Goal: Check status: Check status

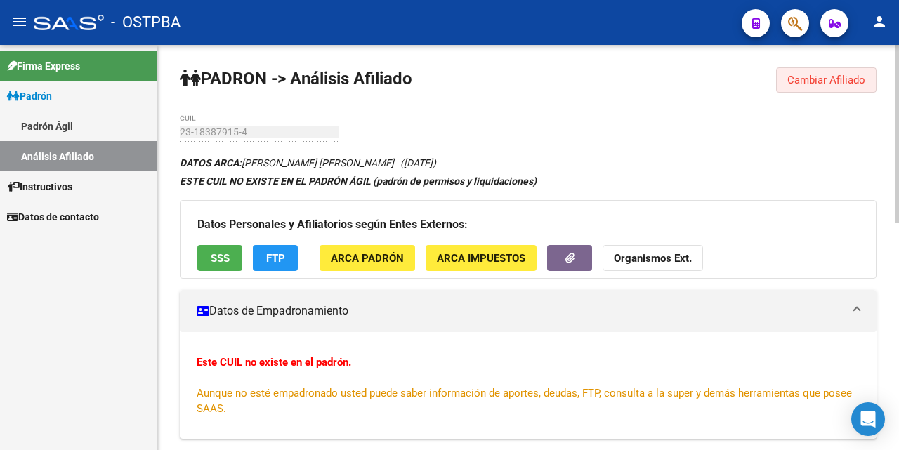
click at [840, 81] on span "Cambiar Afiliado" at bounding box center [826, 80] width 78 height 13
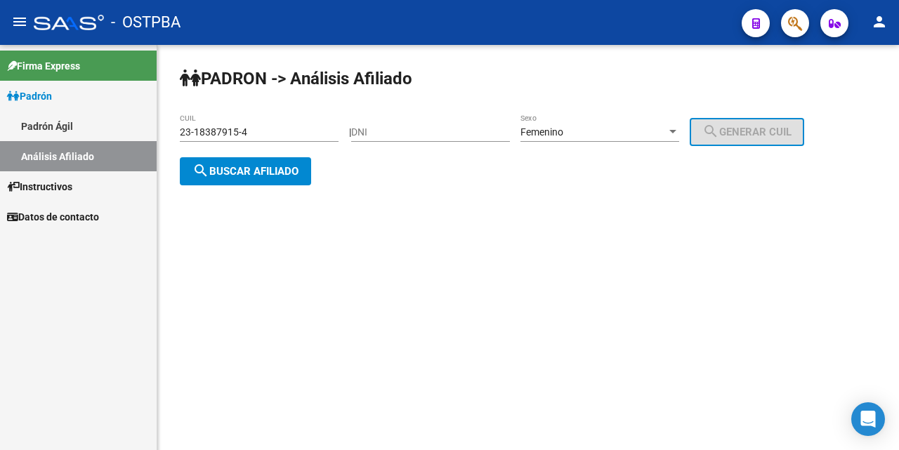
click at [289, 114] on div "23-18387915-4 CUIL" at bounding box center [259, 128] width 159 height 28
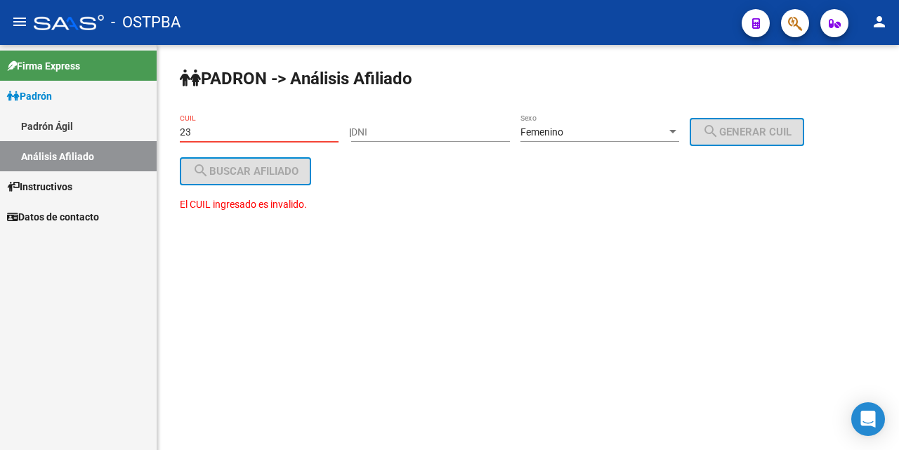
type input "2"
click at [211, 129] on input "27-33340268-2" at bounding box center [259, 132] width 159 height 12
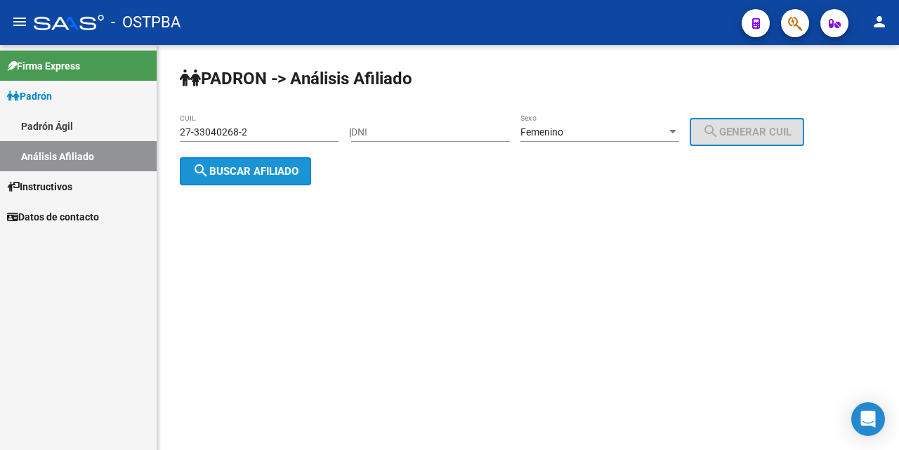
click at [251, 174] on button "search Buscar afiliado" at bounding box center [245, 171] width 131 height 28
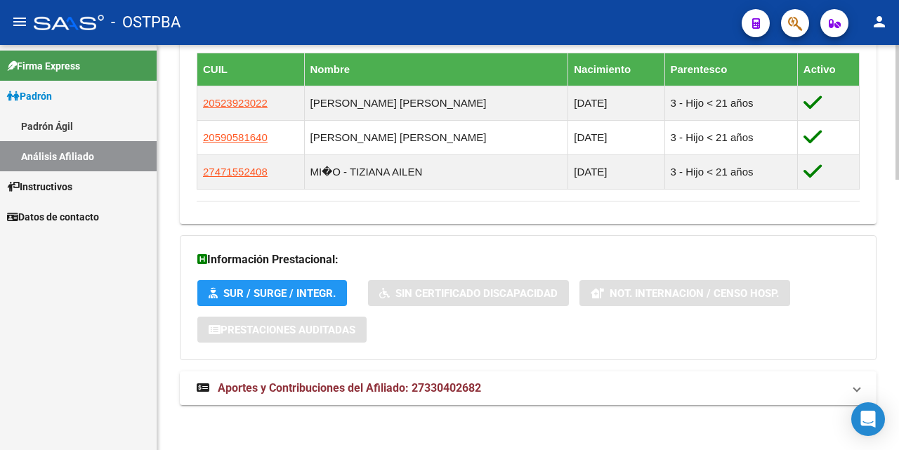
scroll to position [814, 0]
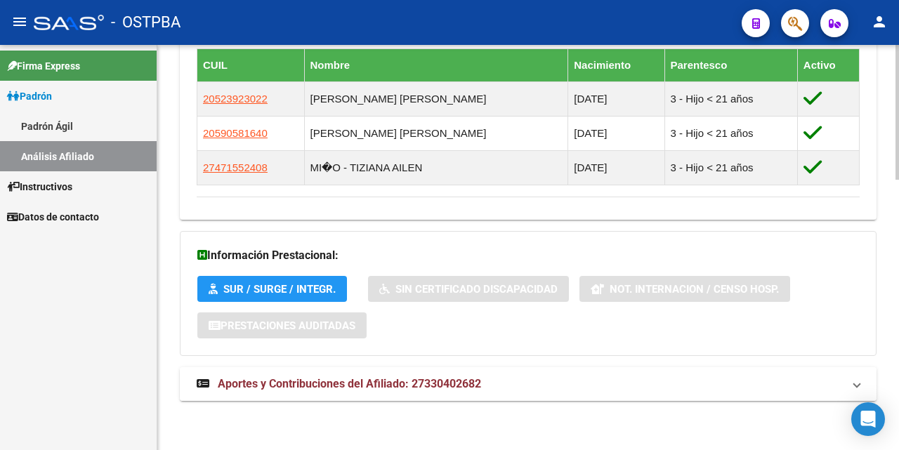
click at [408, 385] on span "Aportes y Contribuciones del Afiliado: 27330402682" at bounding box center [349, 383] width 263 height 13
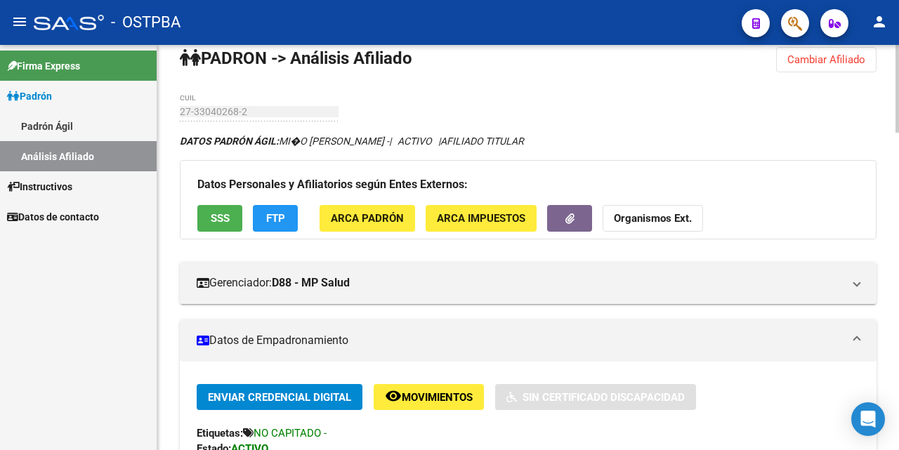
scroll to position [0, 0]
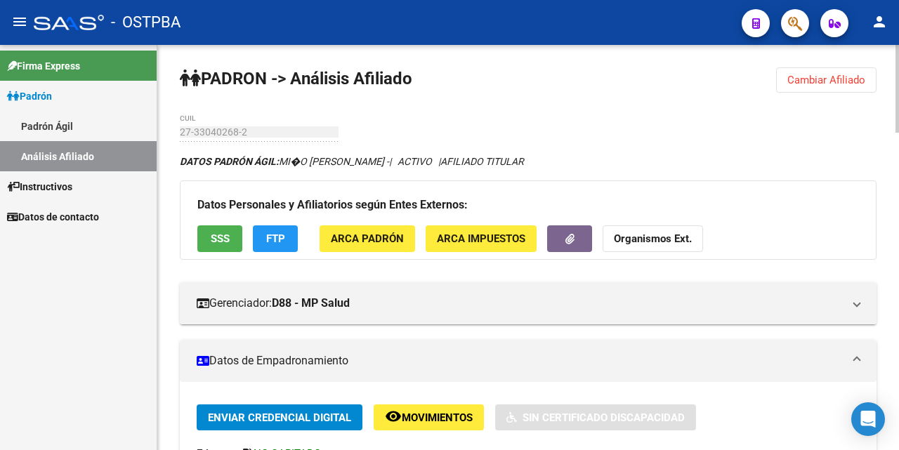
drag, startPoint x: 835, startPoint y: 77, endPoint x: 833, endPoint y: 86, distance: 9.5
click at [833, 86] on span "Cambiar Afiliado" at bounding box center [826, 80] width 78 height 13
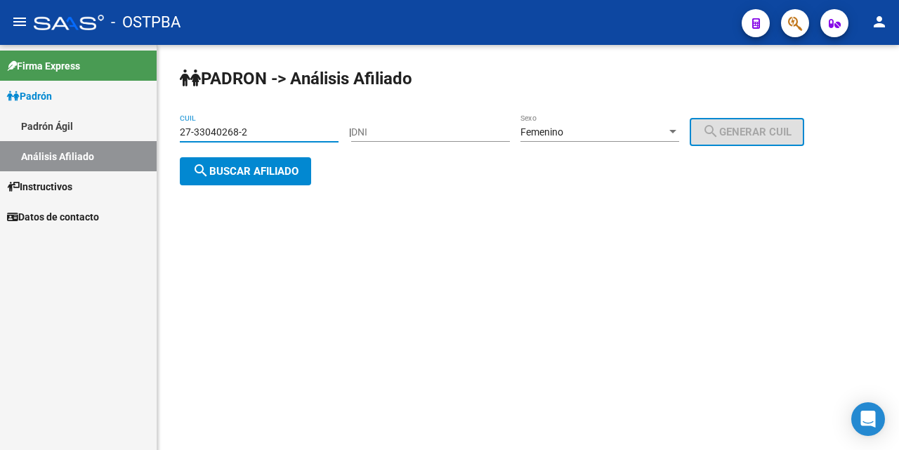
drag, startPoint x: 253, startPoint y: 134, endPoint x: 276, endPoint y: 132, distance: 22.6
click at [257, 134] on input "27-33040268-2" at bounding box center [259, 132] width 159 height 12
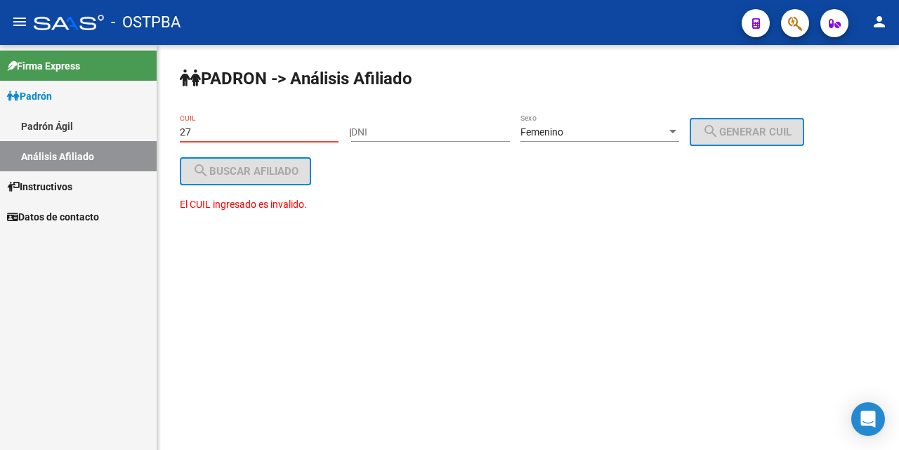
type input "2"
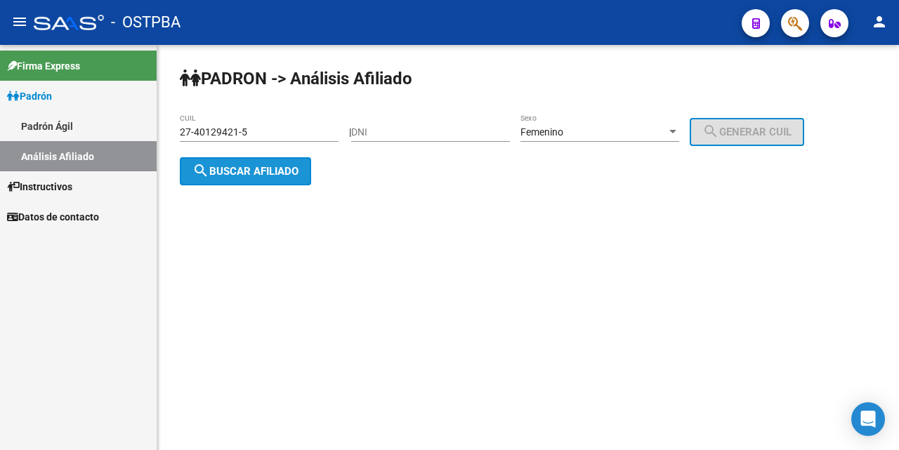
click at [251, 169] on span "search Buscar afiliado" at bounding box center [245, 171] width 106 height 13
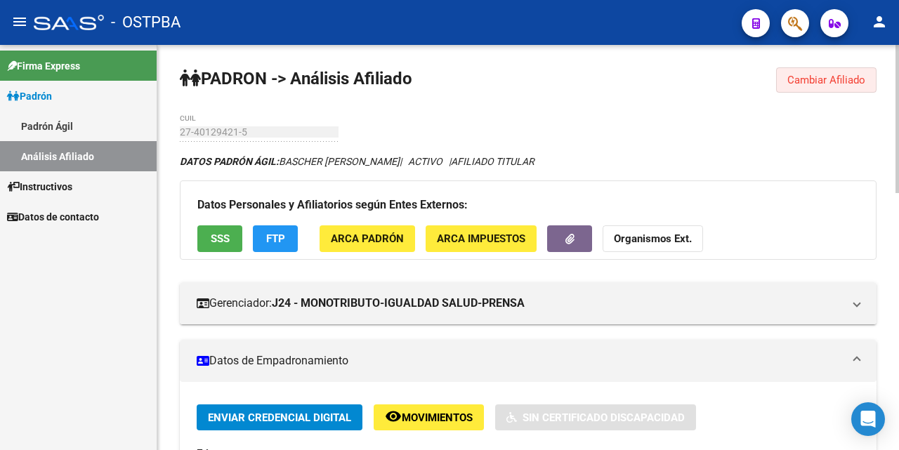
click at [834, 77] on span "Cambiar Afiliado" at bounding box center [826, 80] width 78 height 13
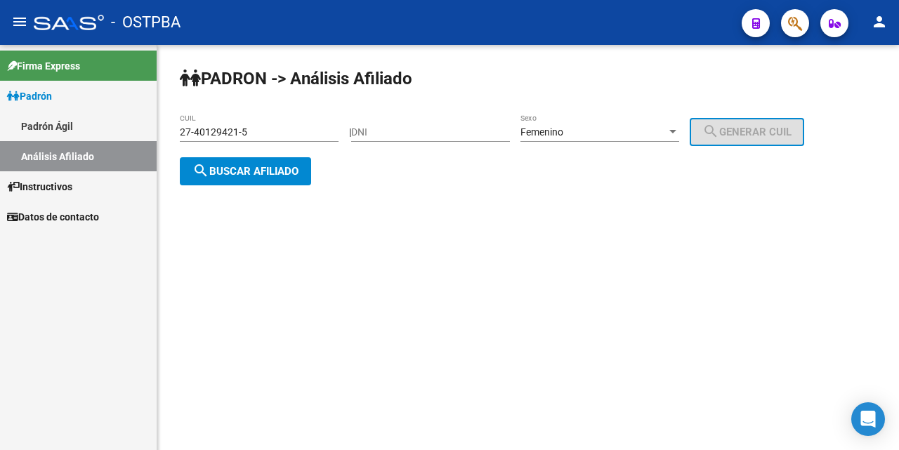
click at [302, 135] on input "27-40129421-5" at bounding box center [259, 132] width 159 height 12
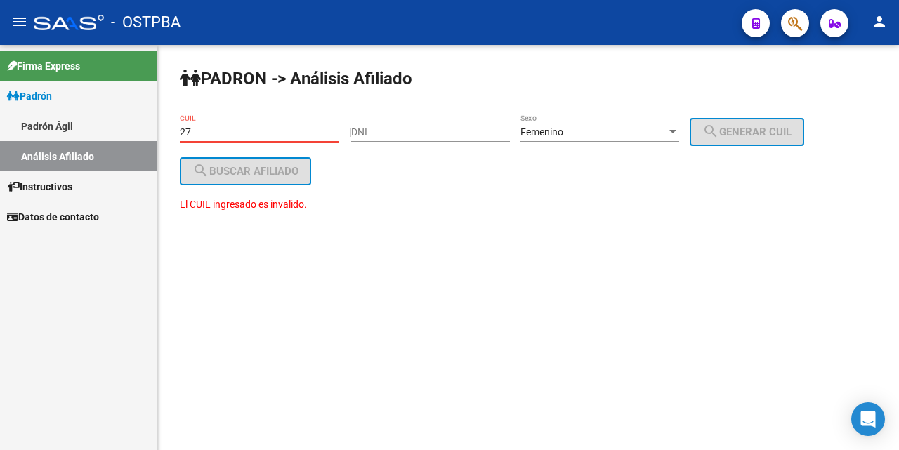
type input "2"
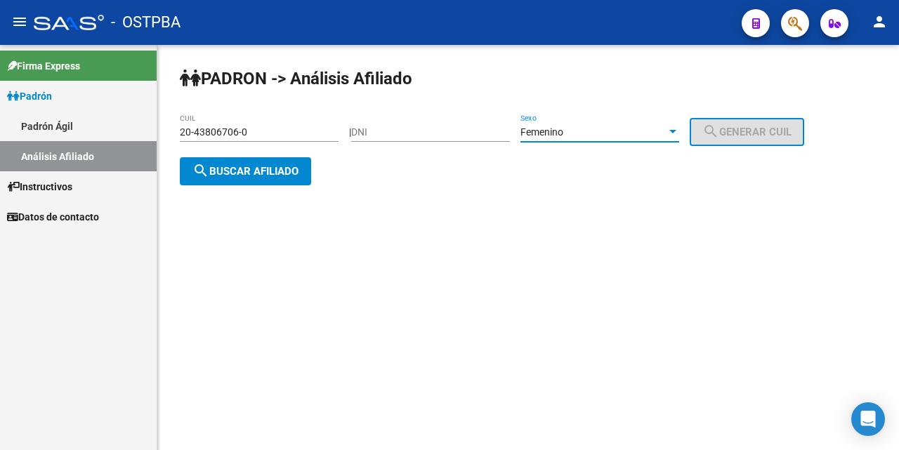
click at [679, 128] on div at bounding box center [672, 131] width 13 height 11
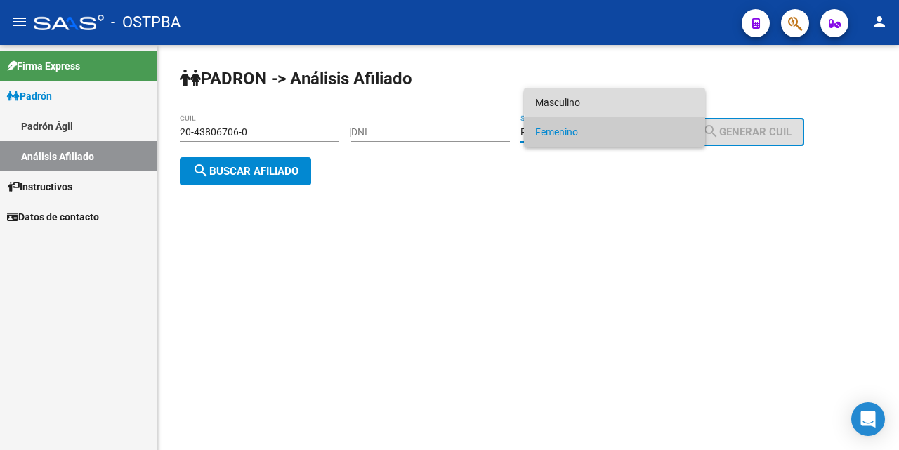
drag, startPoint x: 649, startPoint y: 100, endPoint x: 577, endPoint y: 121, distance: 74.6
click at [648, 100] on span "Masculino" at bounding box center [614, 102] width 159 height 29
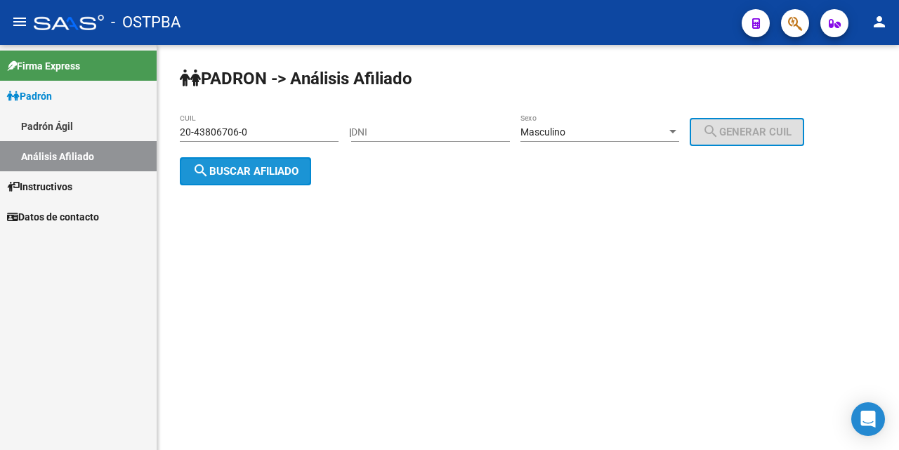
click at [298, 165] on span "search Buscar afiliado" at bounding box center [245, 171] width 106 height 13
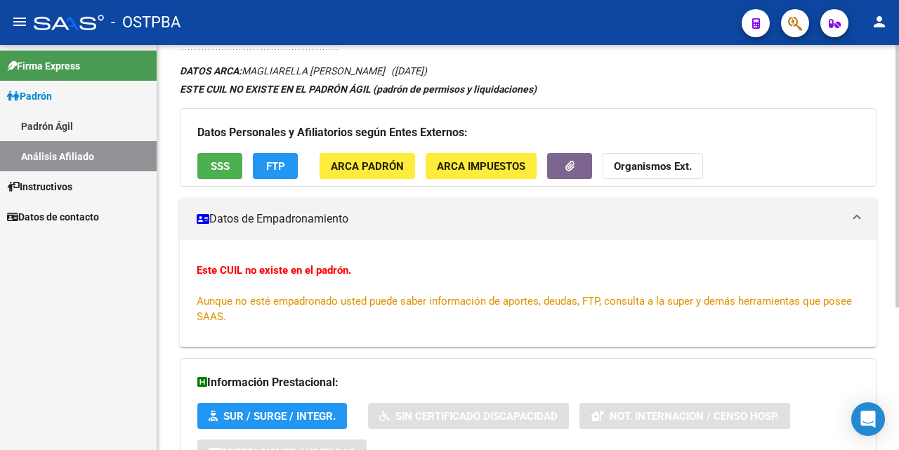
scroll to position [219, 0]
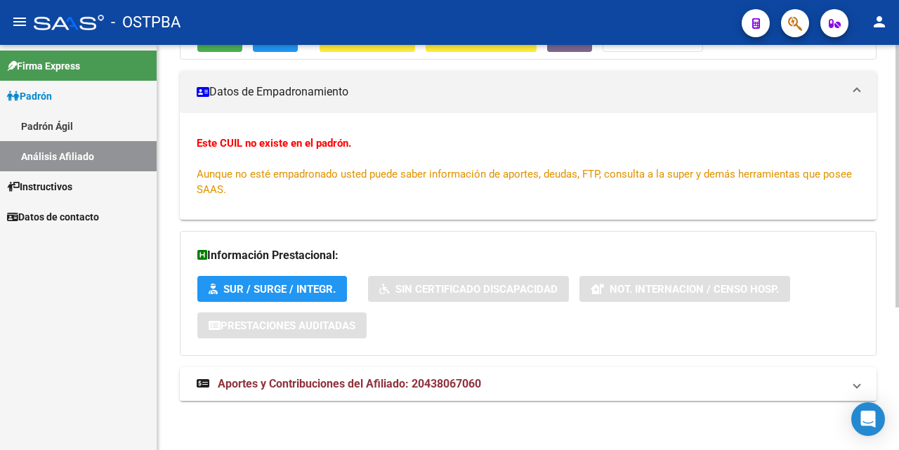
click at [352, 383] on span "Aportes y Contribuciones del Afiliado: 20438067060" at bounding box center [349, 383] width 263 height 13
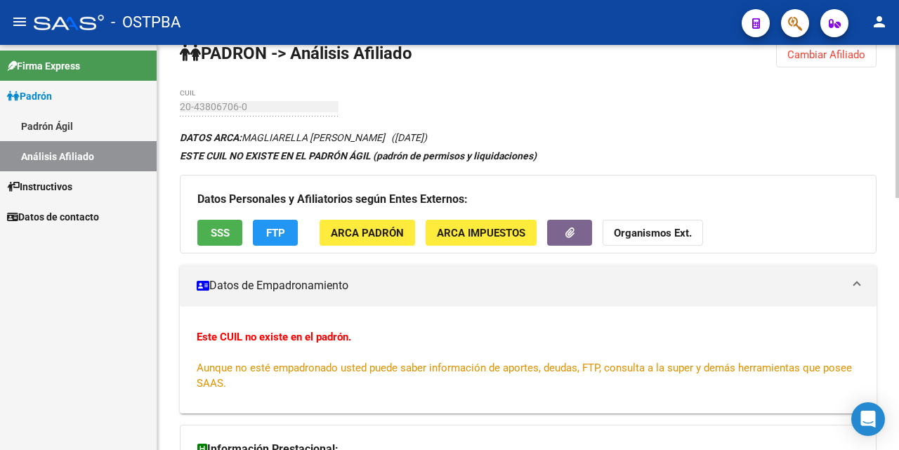
scroll to position [8, 0]
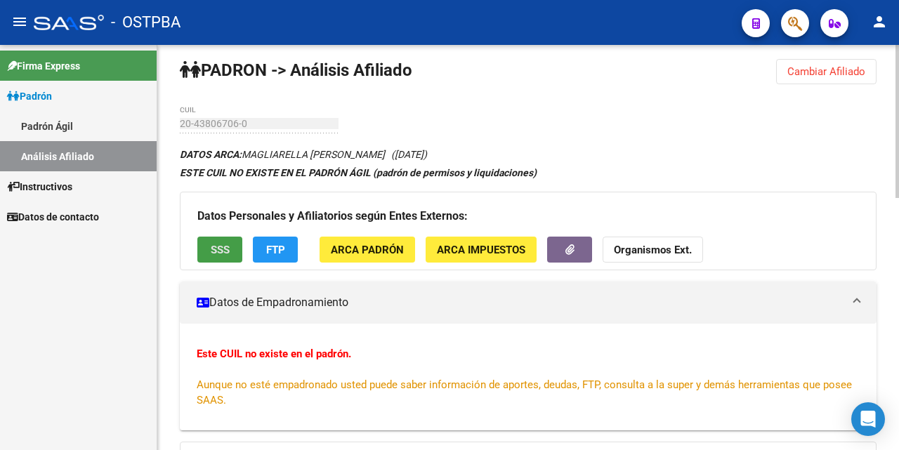
click at [214, 244] on span "SSS" at bounding box center [220, 250] width 19 height 13
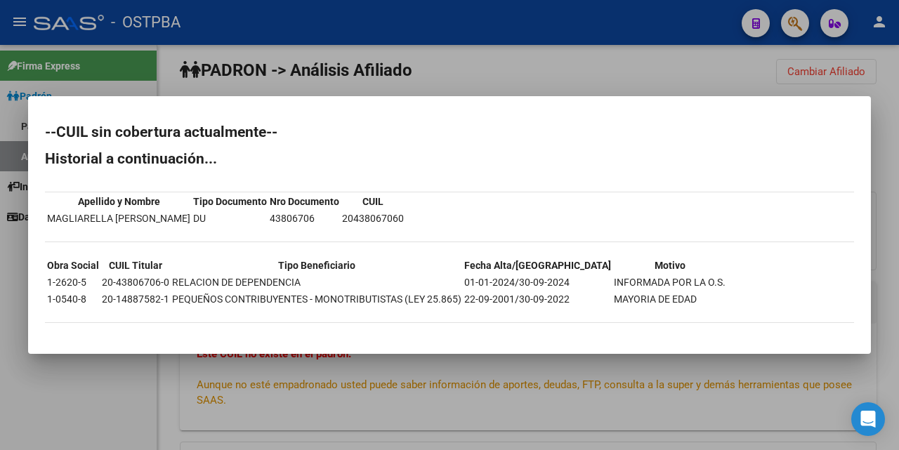
click at [528, 85] on div at bounding box center [449, 225] width 899 height 450
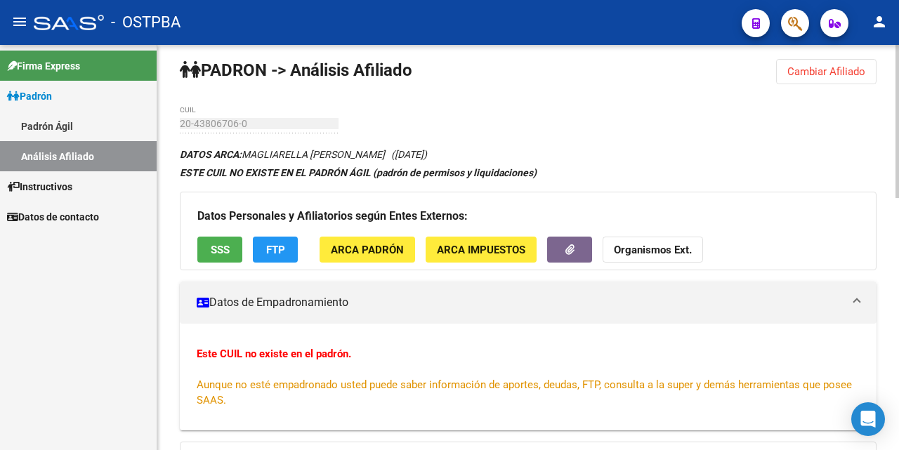
click at [225, 256] on span "SSS" at bounding box center [220, 250] width 19 height 13
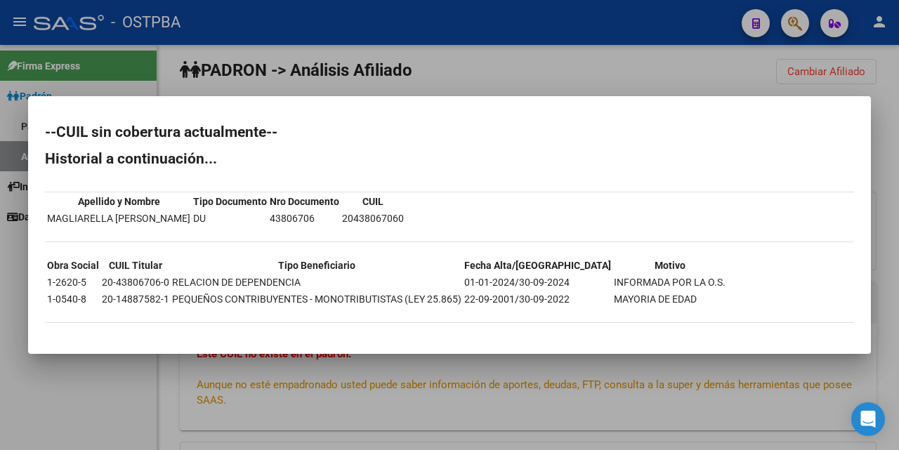
click at [488, 83] on div at bounding box center [449, 225] width 899 height 450
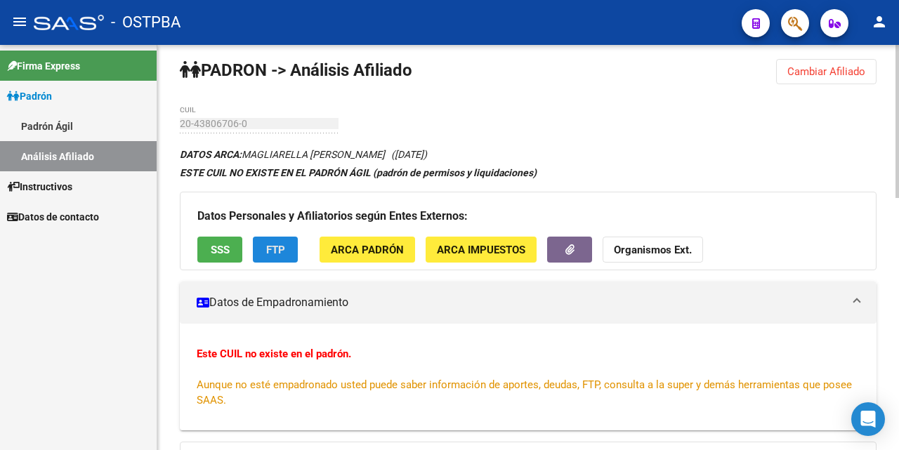
click at [282, 247] on span "FTP" at bounding box center [275, 250] width 19 height 13
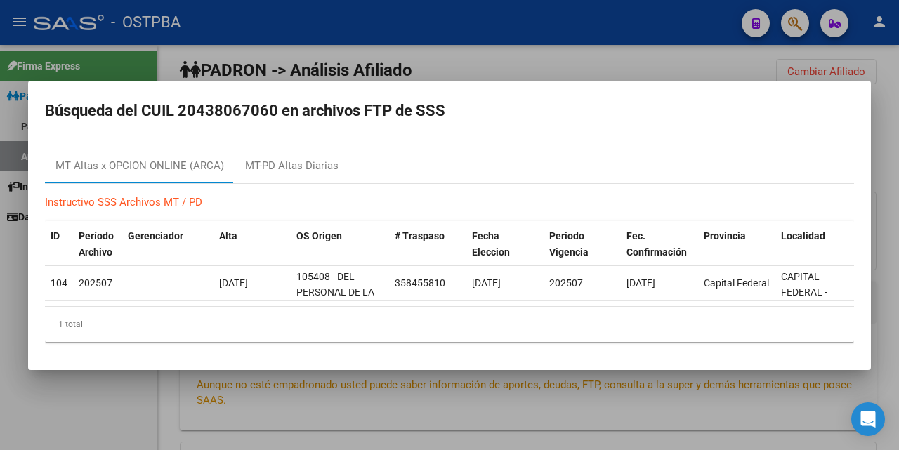
click at [567, 65] on div at bounding box center [449, 225] width 899 height 450
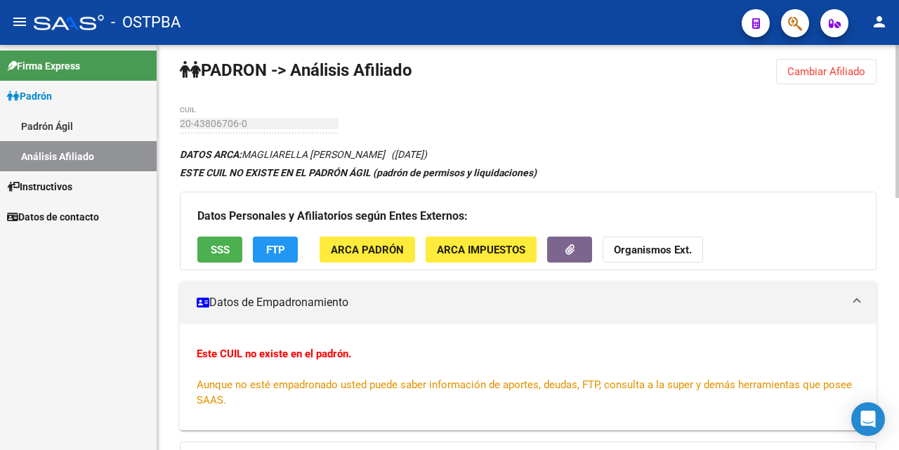
click at [376, 244] on span "ARCA Padrón" at bounding box center [367, 250] width 73 height 13
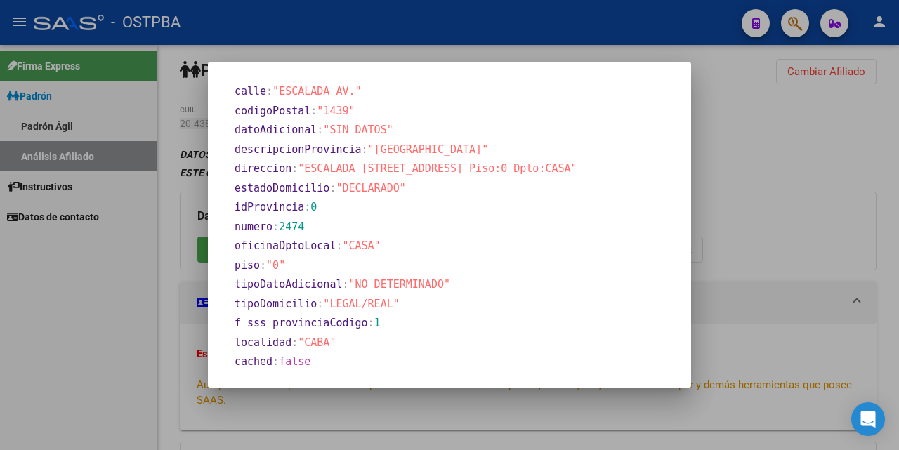
scroll to position [861, 0]
drag, startPoint x: 506, startPoint y: 58, endPoint x: 489, endPoint y: 130, distance: 74.1
click at [503, 58] on div at bounding box center [449, 225] width 899 height 450
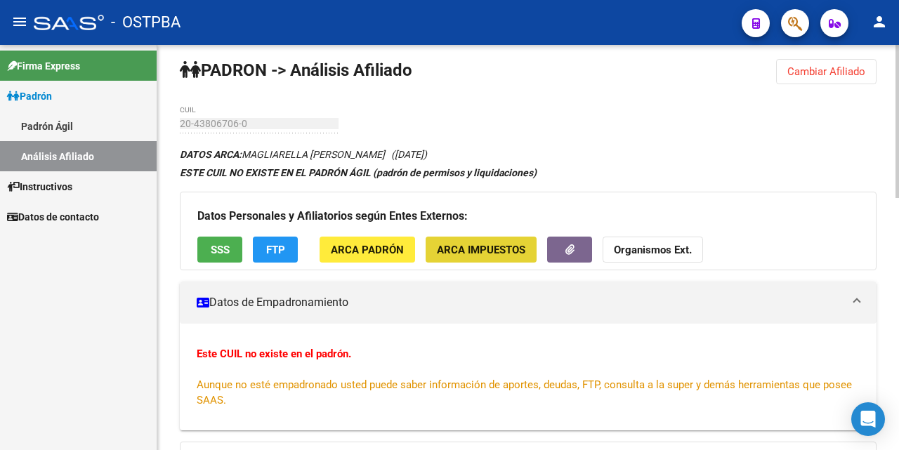
click at [498, 253] on span "ARCA Impuestos" at bounding box center [481, 250] width 88 height 13
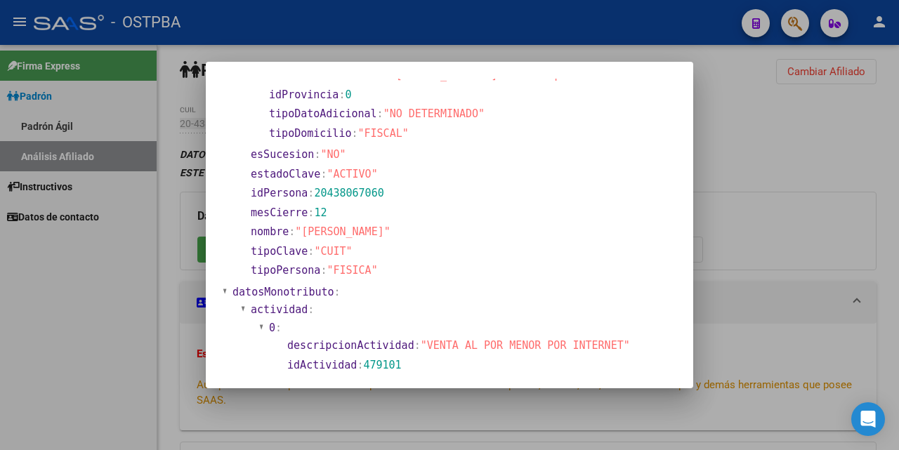
scroll to position [0, 0]
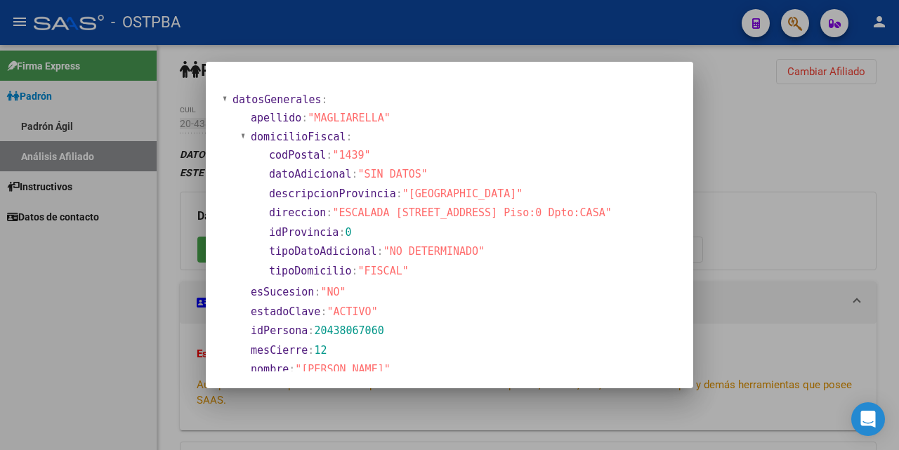
click at [527, 53] on div at bounding box center [449, 225] width 899 height 450
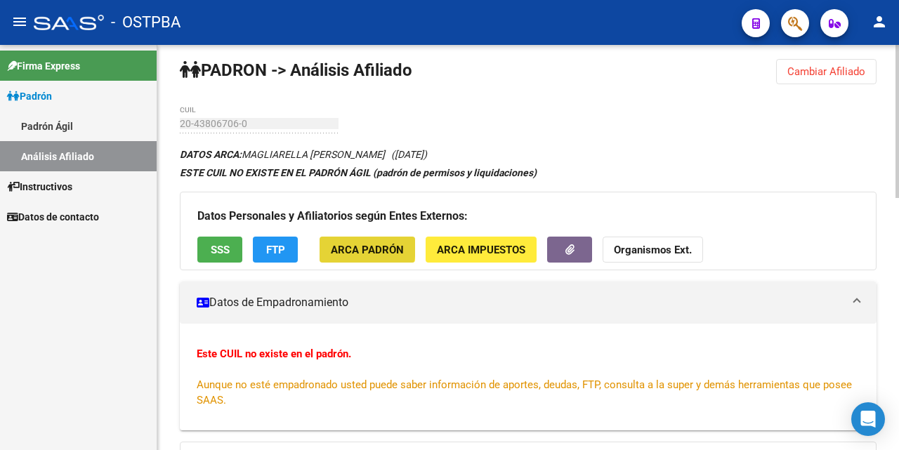
click at [352, 247] on span "ARCA Padrón" at bounding box center [367, 250] width 73 height 13
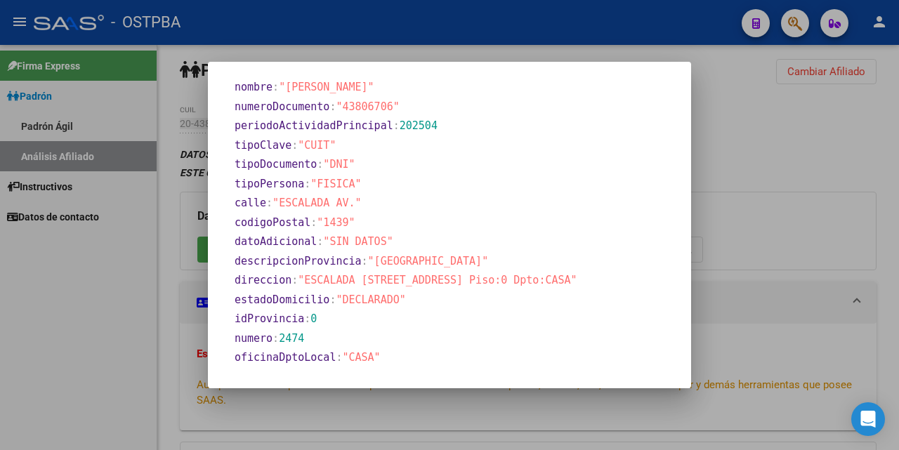
scroll to position [861, 0]
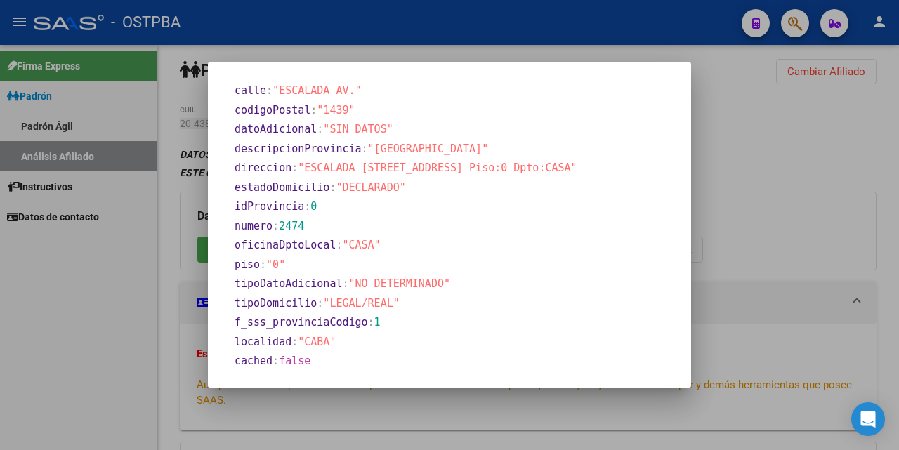
click at [587, 53] on div at bounding box center [449, 225] width 899 height 450
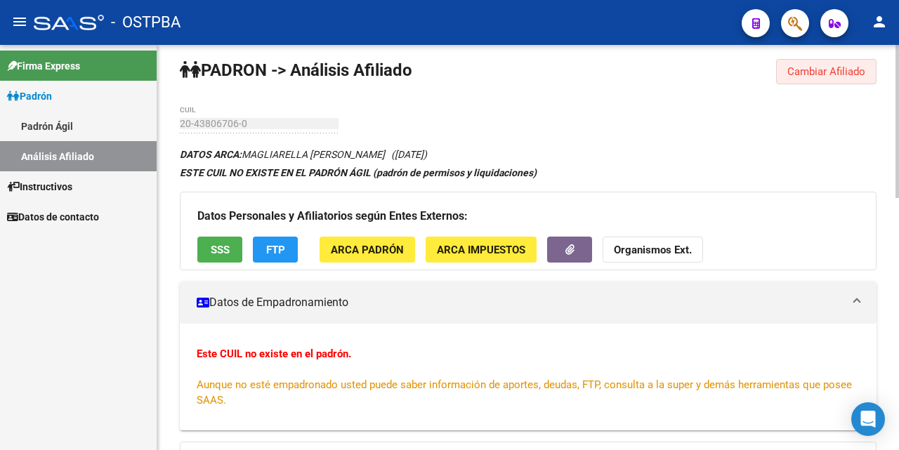
click at [815, 70] on span "Cambiar Afiliado" at bounding box center [826, 71] width 78 height 13
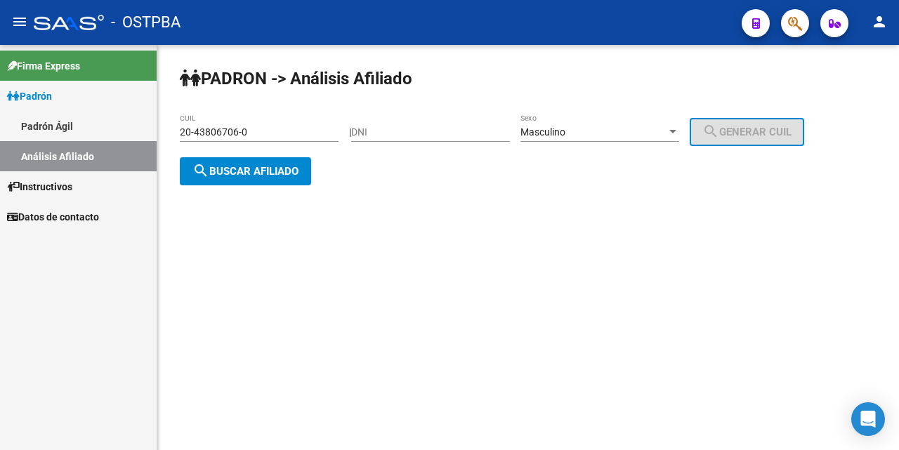
scroll to position [0, 0]
click at [260, 136] on input "20-43806706-0" at bounding box center [259, 132] width 159 height 12
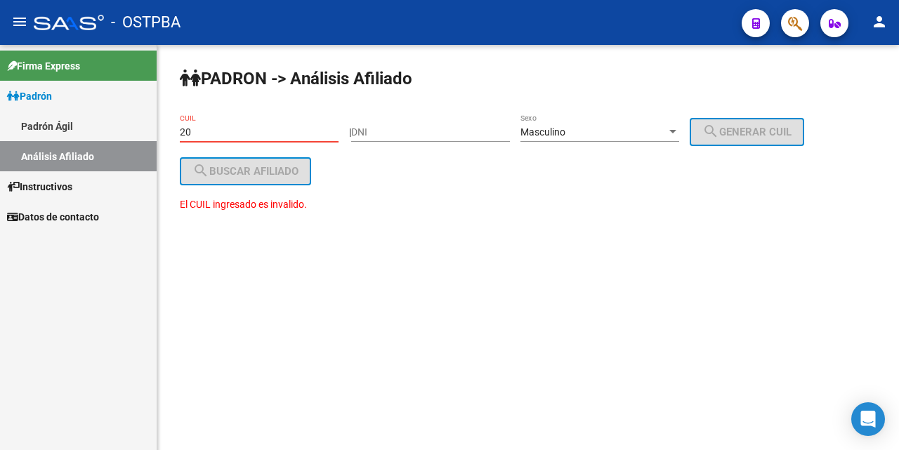
type input "2"
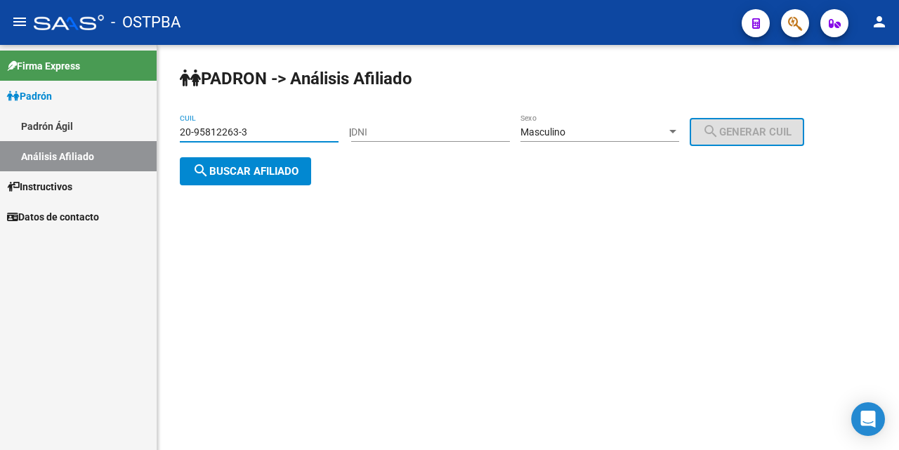
type input "20-95812263-3"
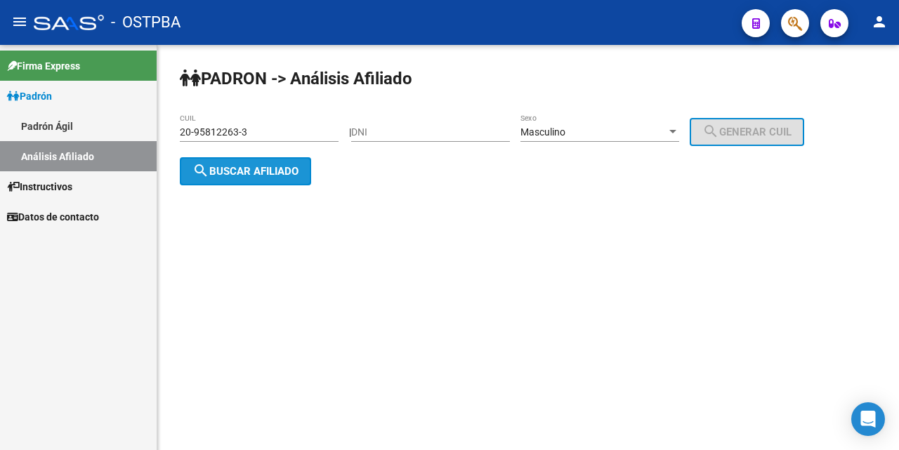
click at [258, 170] on span "search Buscar afiliado" at bounding box center [245, 171] width 106 height 13
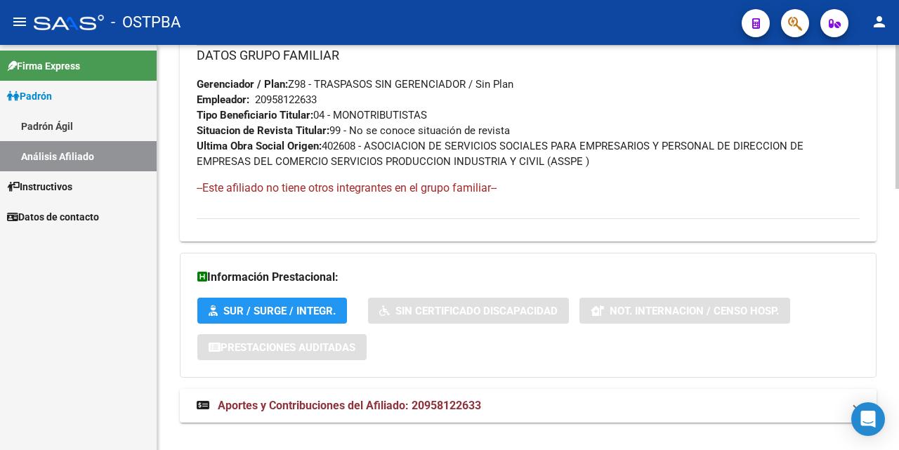
scroll to position [735, 0]
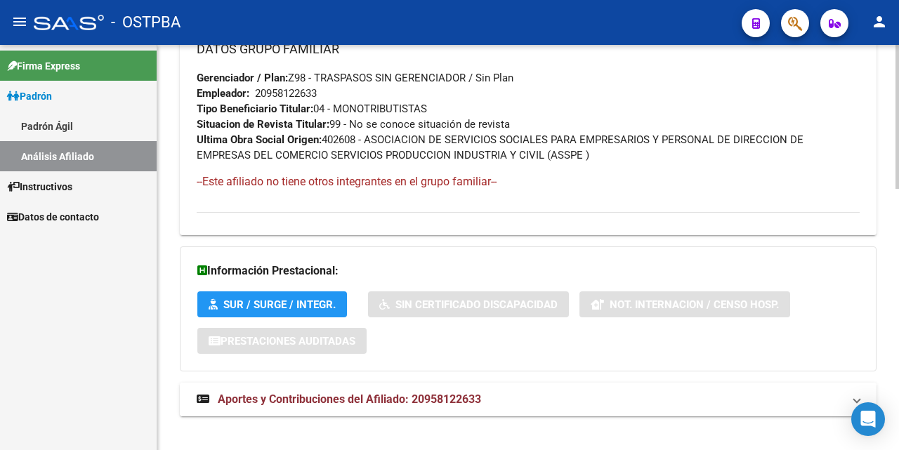
click at [362, 392] on span "Aportes y Contribuciones del Afiliado: 20958122633" at bounding box center [349, 398] width 263 height 13
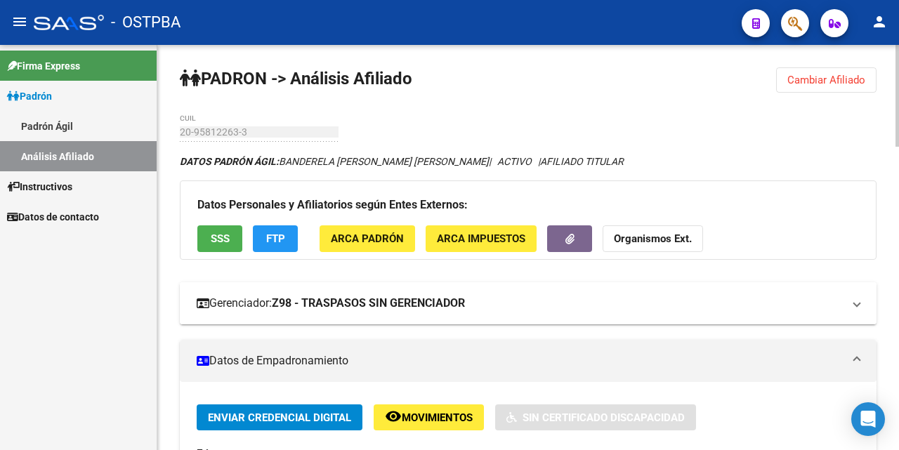
scroll to position [70, 0]
